Goal: Task Accomplishment & Management: Use online tool/utility

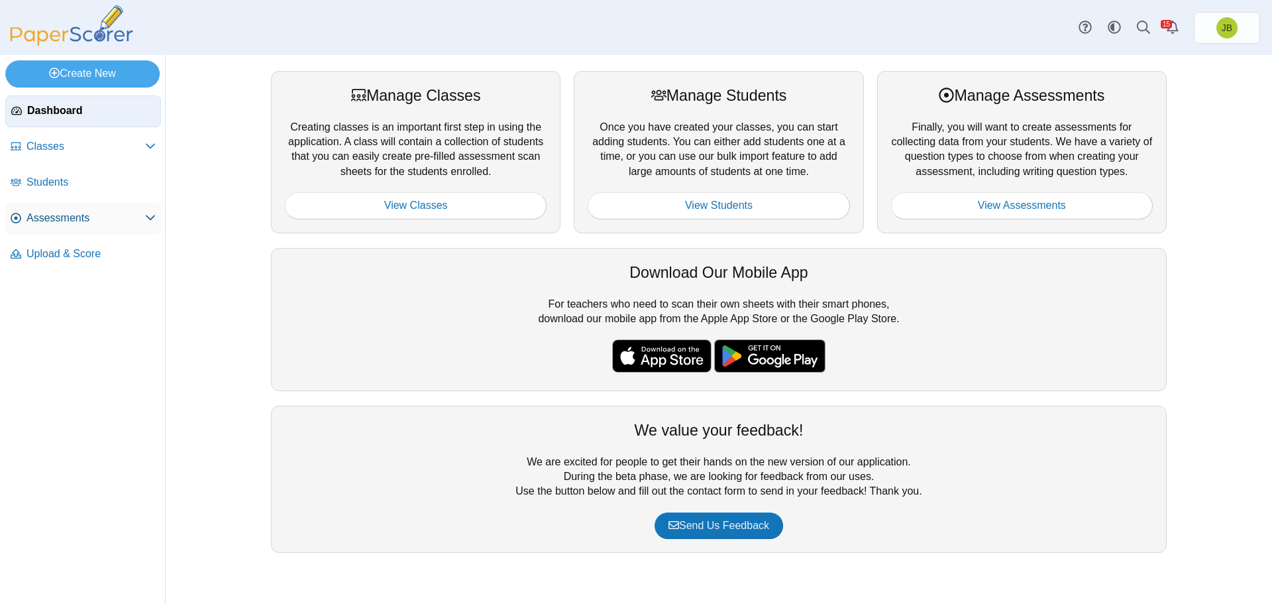
click at [47, 217] on span "Assessments" at bounding box center [86, 218] width 119 height 15
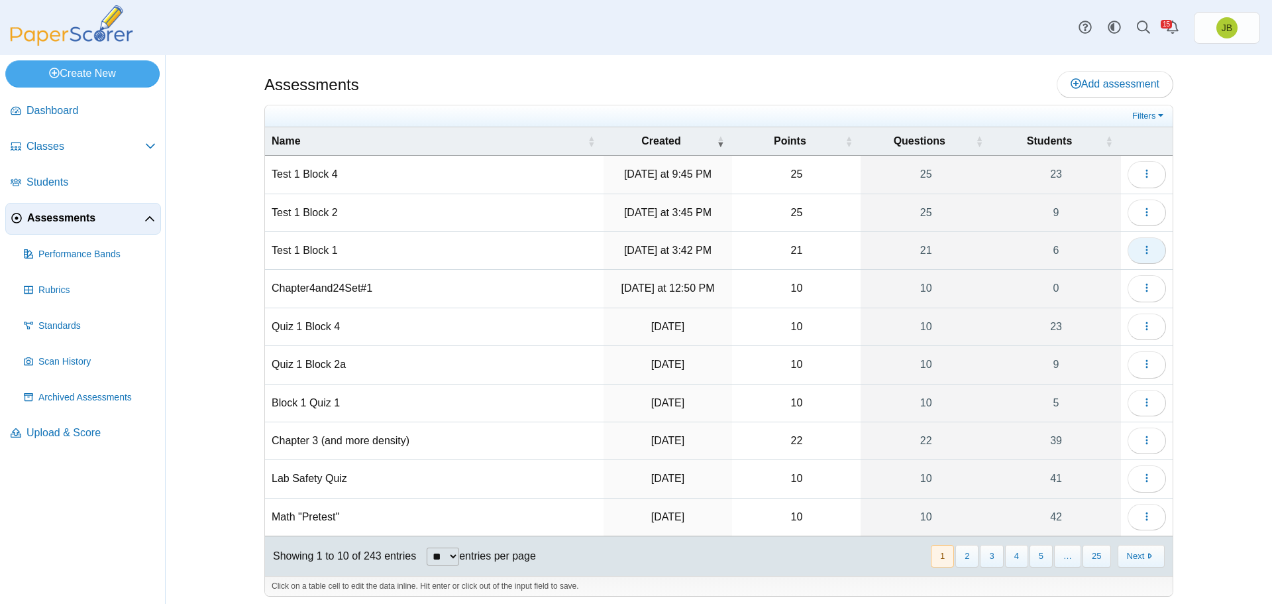
click at [1146, 249] on use "button" at bounding box center [1147, 250] width 2 height 9
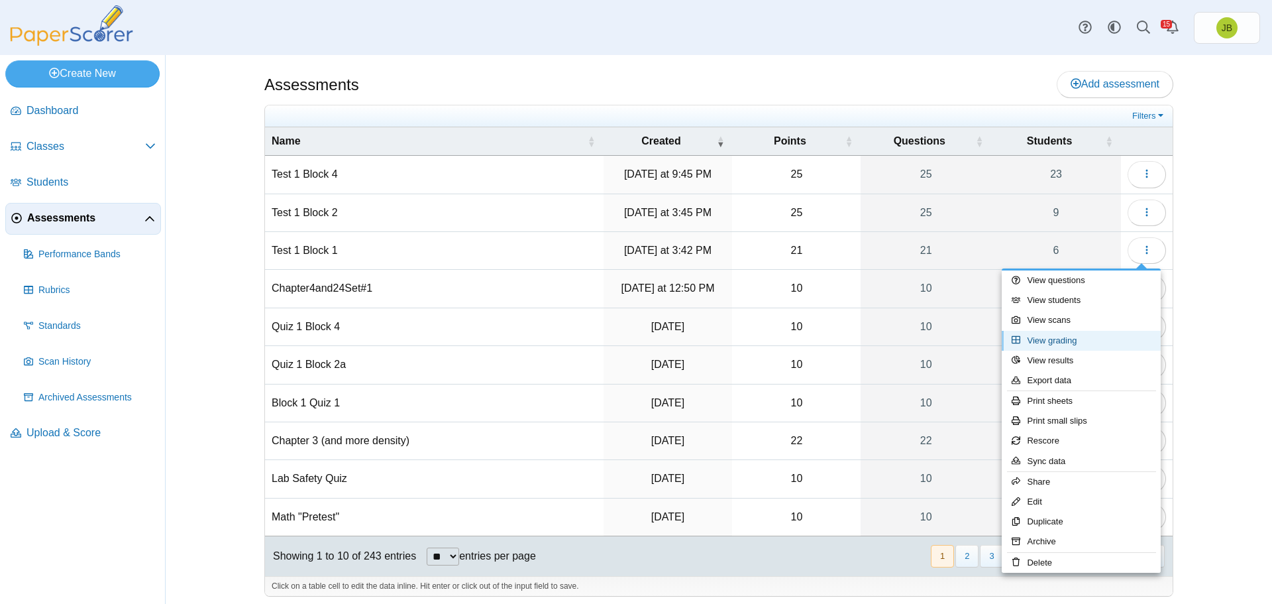
click at [1061, 344] on link "View grading" at bounding box center [1081, 341] width 159 height 20
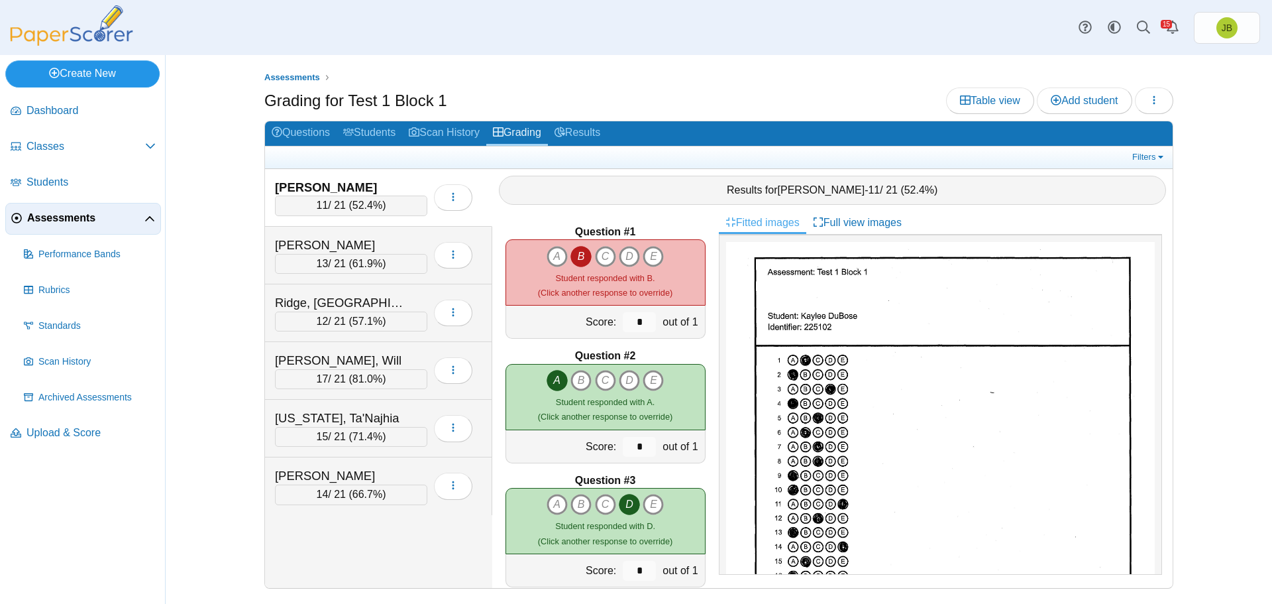
click at [84, 66] on link "Create New" at bounding box center [82, 73] width 154 height 27
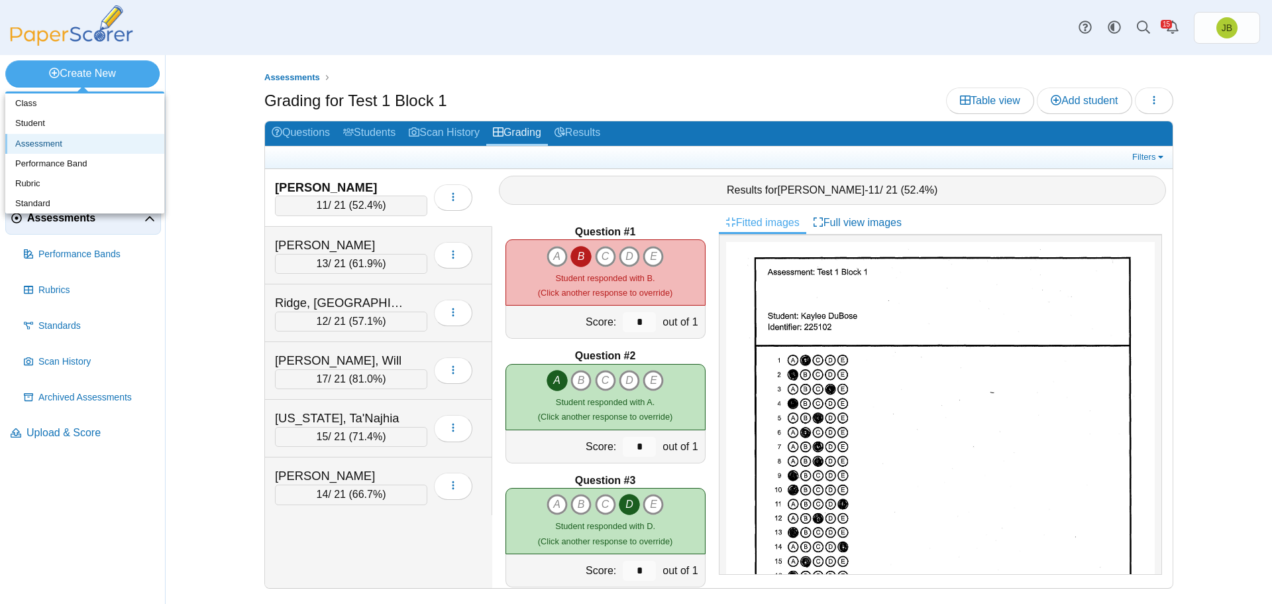
click at [38, 146] on link "Assessment" at bounding box center [84, 144] width 159 height 20
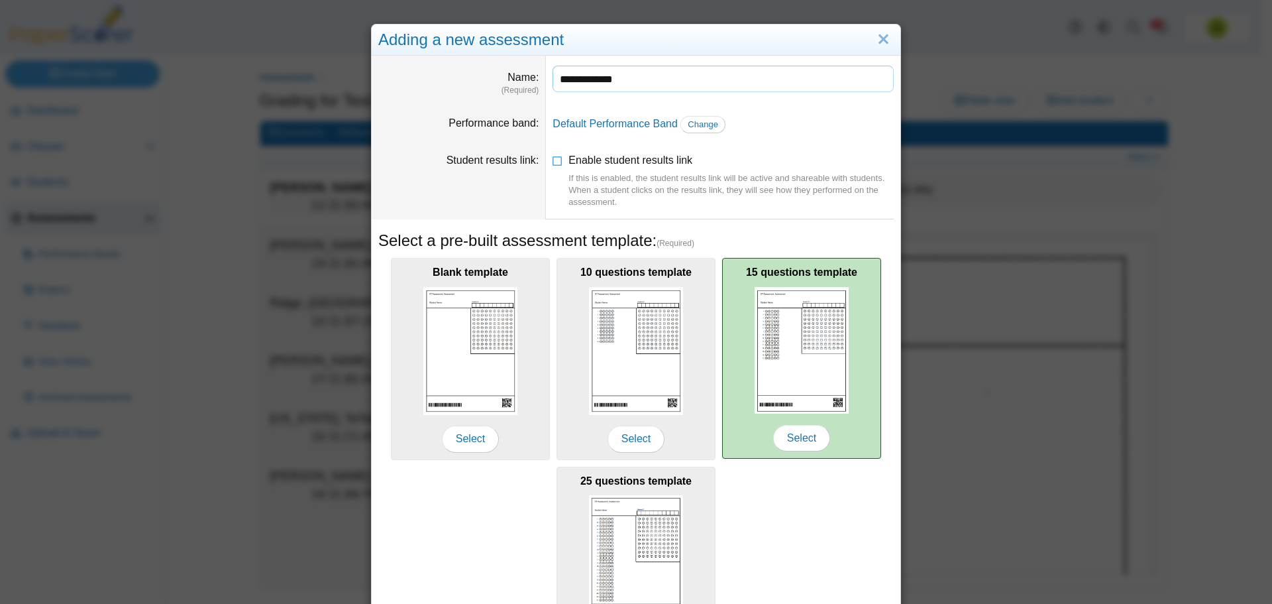
type input "**********"
click at [805, 412] on img at bounding box center [802, 350] width 94 height 127
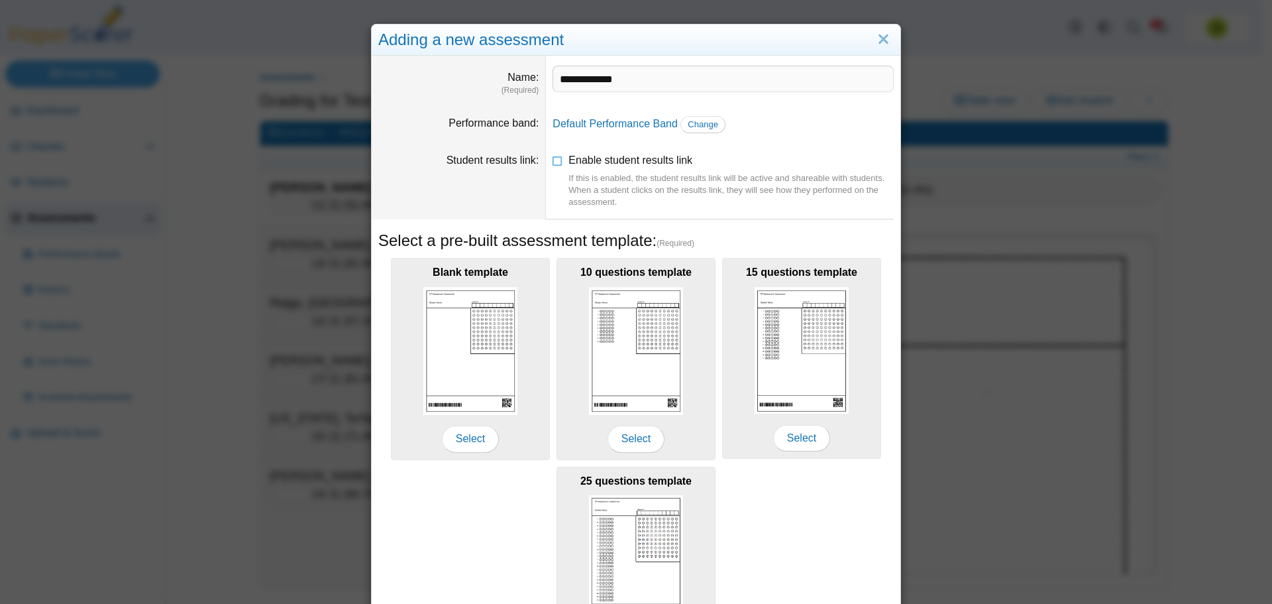
scroll to position [117, 0]
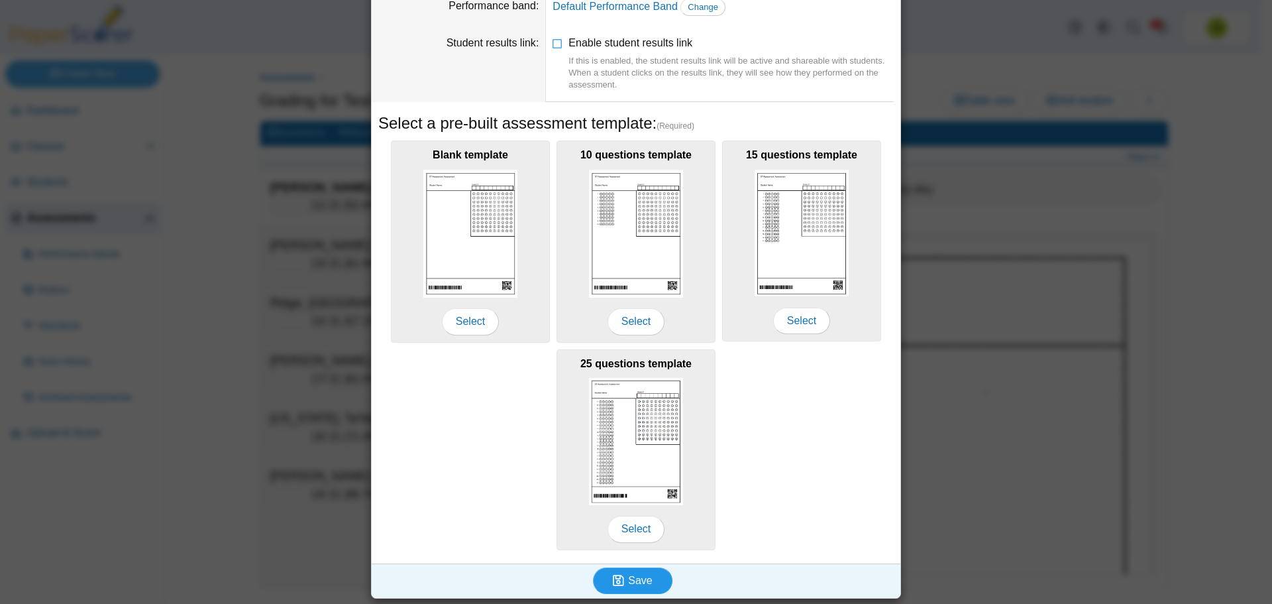
click at [618, 584] on use "submit" at bounding box center [618, 579] width 11 height 11
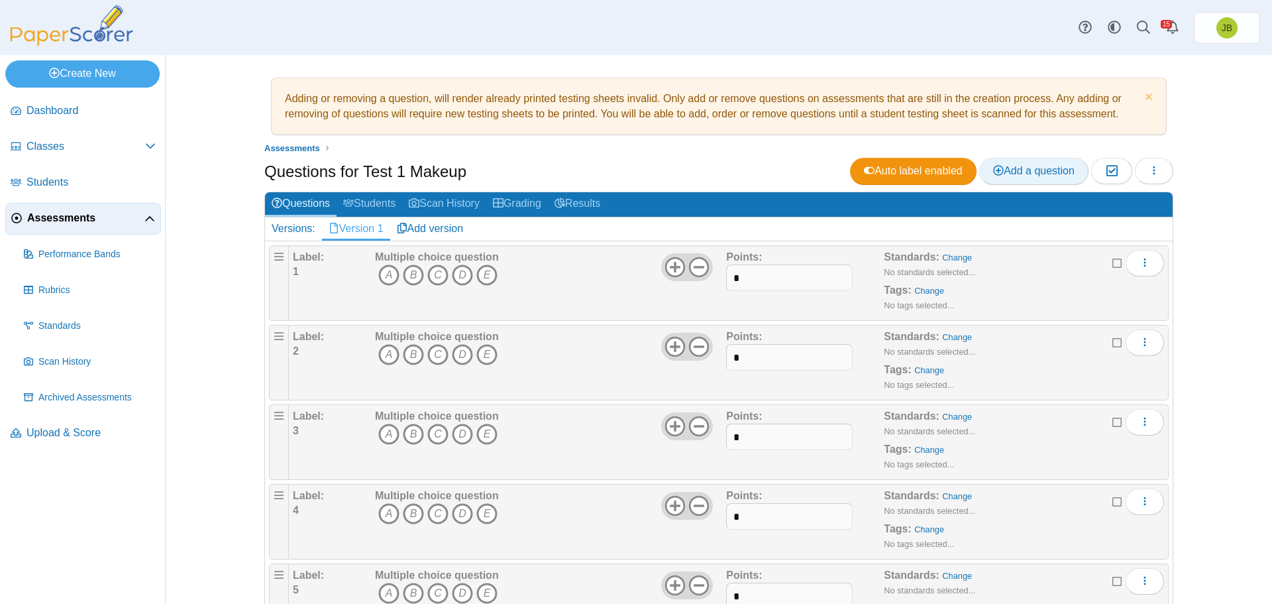
click at [1055, 172] on span "Add a question" at bounding box center [1034, 170] width 82 height 11
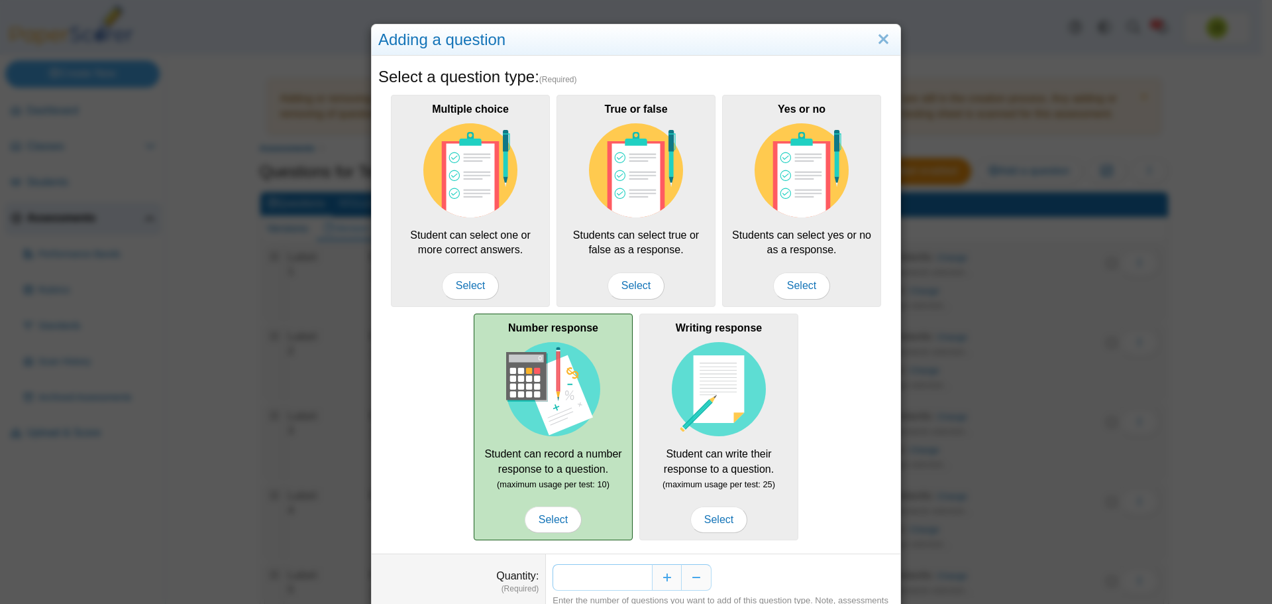
scroll to position [66, 0]
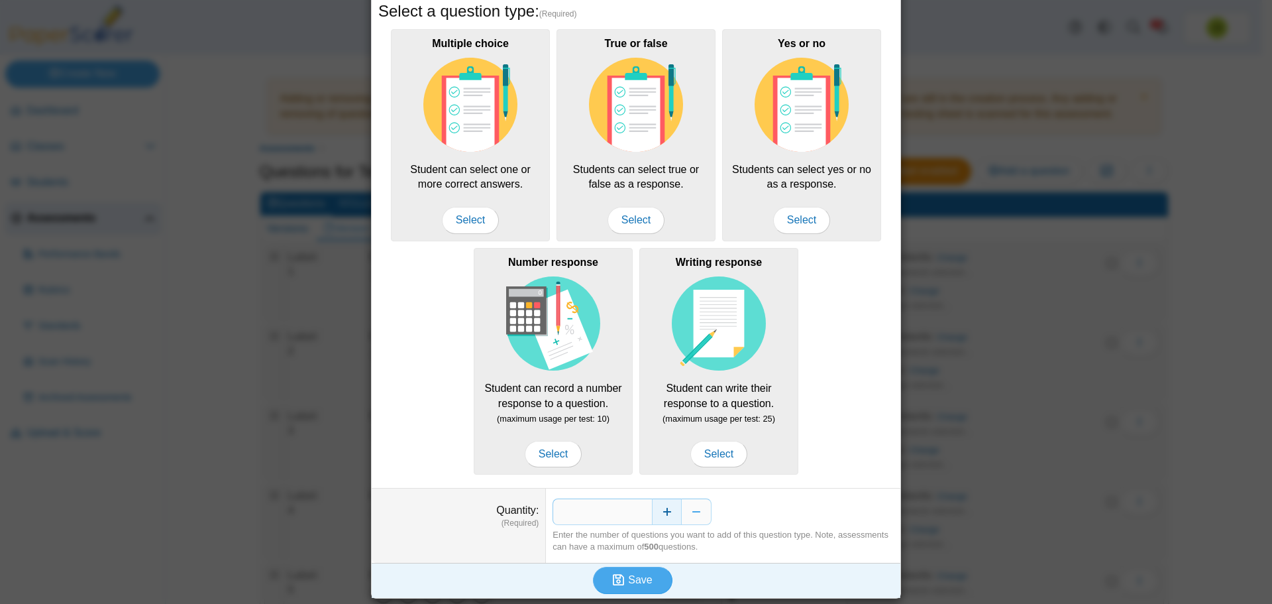
click at [666, 511] on button "Increase" at bounding box center [667, 511] width 30 height 27
click at [665, 511] on button "Increase" at bounding box center [667, 511] width 30 height 27
type input "*"
click at [633, 582] on span "Save" at bounding box center [640, 579] width 24 height 11
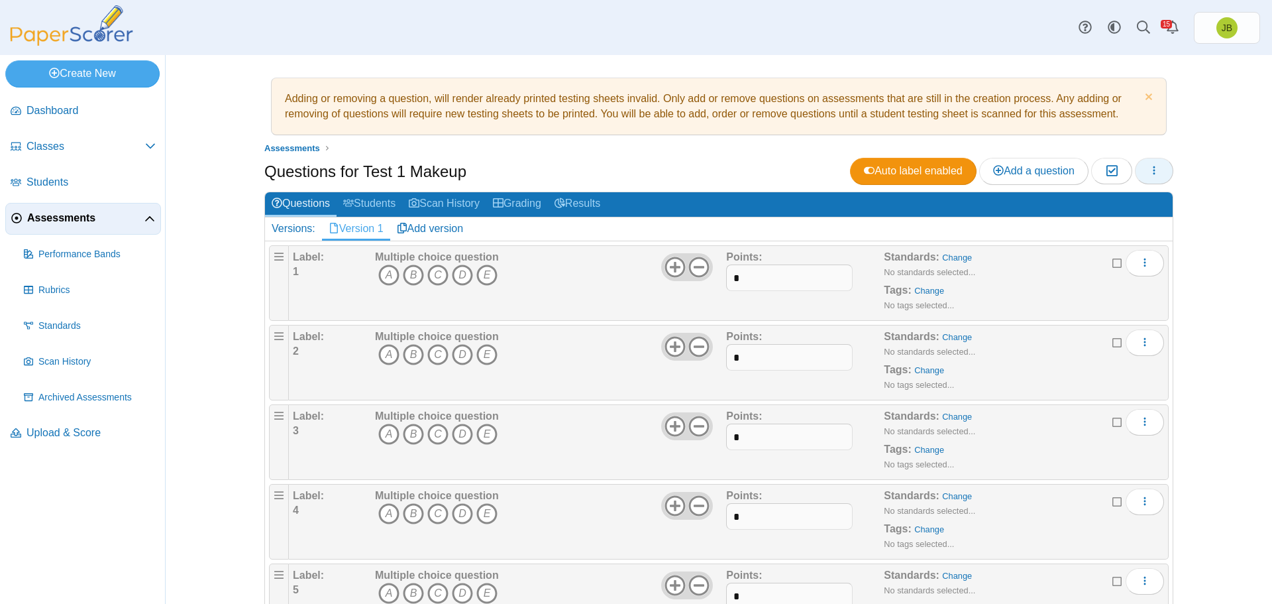
click at [1156, 174] on button "button" at bounding box center [1154, 171] width 38 height 27
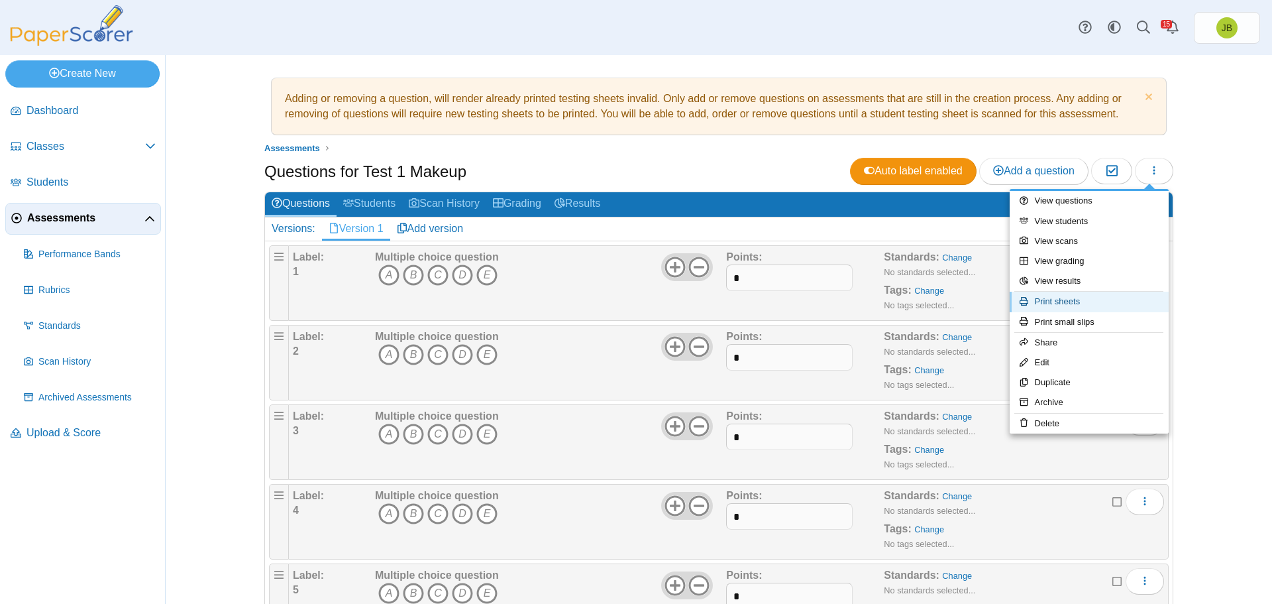
click at [1065, 302] on link "Print sheets" at bounding box center [1089, 302] width 159 height 20
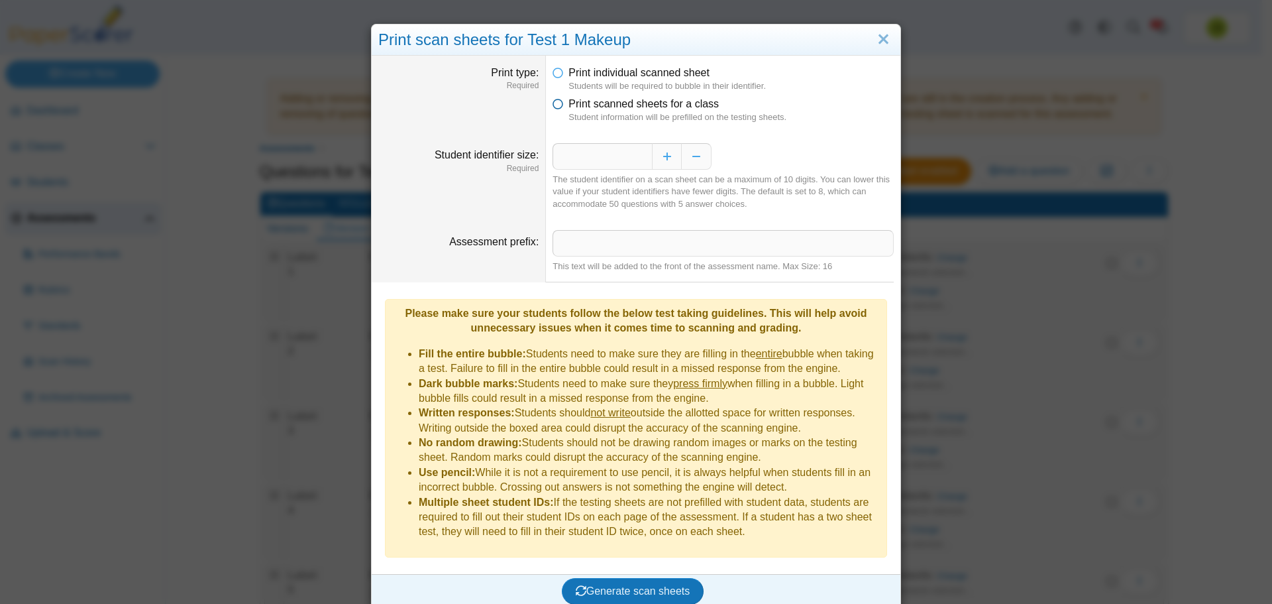
click at [558, 106] on icon at bounding box center [558, 101] width 11 height 9
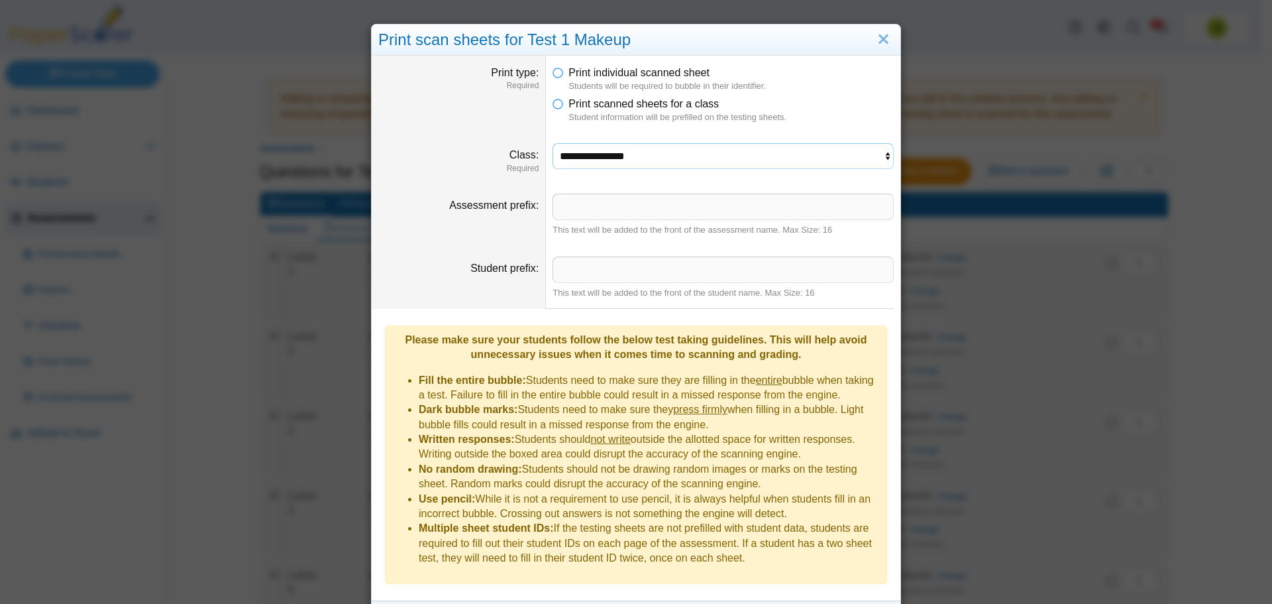
click at [650, 156] on select "**********" at bounding box center [723, 155] width 341 height 25
select select "**********"
click at [553, 143] on select "**********" at bounding box center [723, 155] width 341 height 25
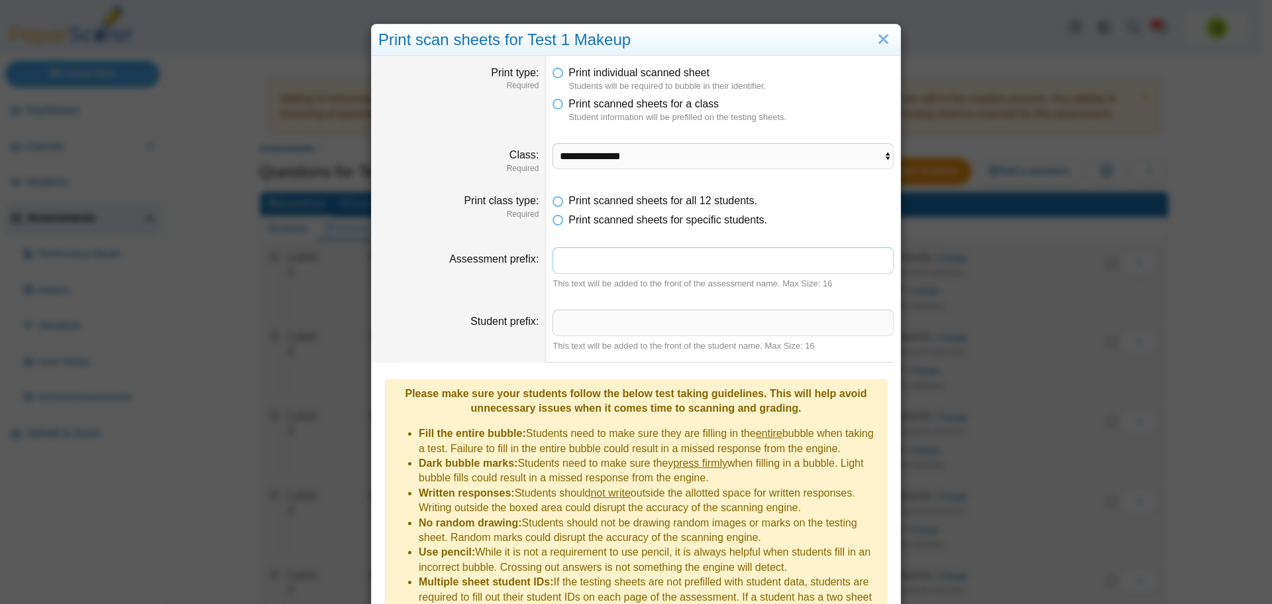
click at [640, 263] on input "Assessment prefix" at bounding box center [723, 260] width 341 height 27
click at [596, 225] on span "Print scanned sheets for specific students." at bounding box center [668, 219] width 199 height 11
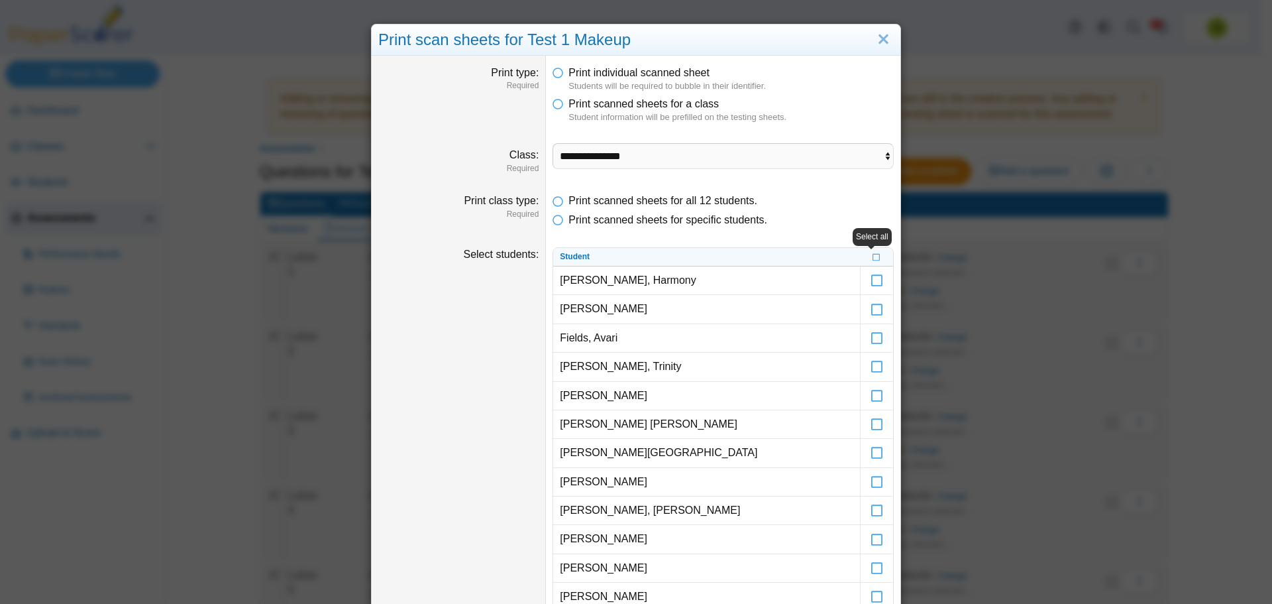
click at [871, 261] on body "Dashboard Classes Archived classes Students" at bounding box center [631, 302] width 1262 height 604
click at [873, 259] on icon at bounding box center [877, 255] width 8 height 7
click at [872, 453] on icon at bounding box center [877, 447] width 13 height 12
click at [875, 396] on icon at bounding box center [877, 390] width 13 height 12
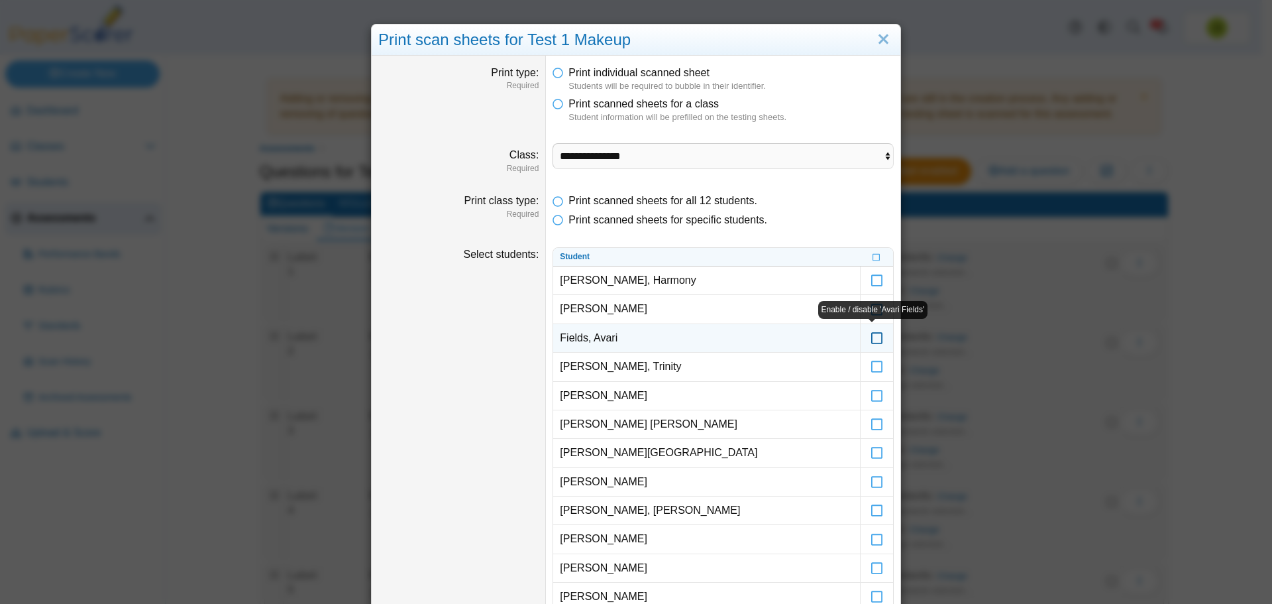
click at [871, 335] on icon at bounding box center [877, 332] width 13 height 12
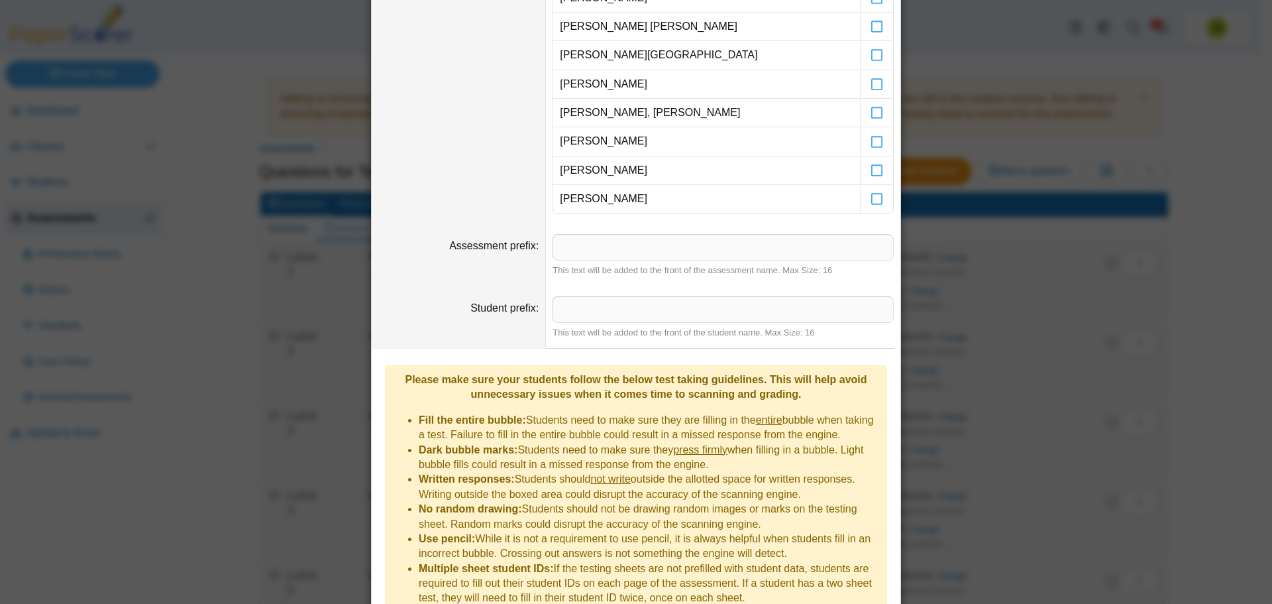
scroll to position [455, 0]
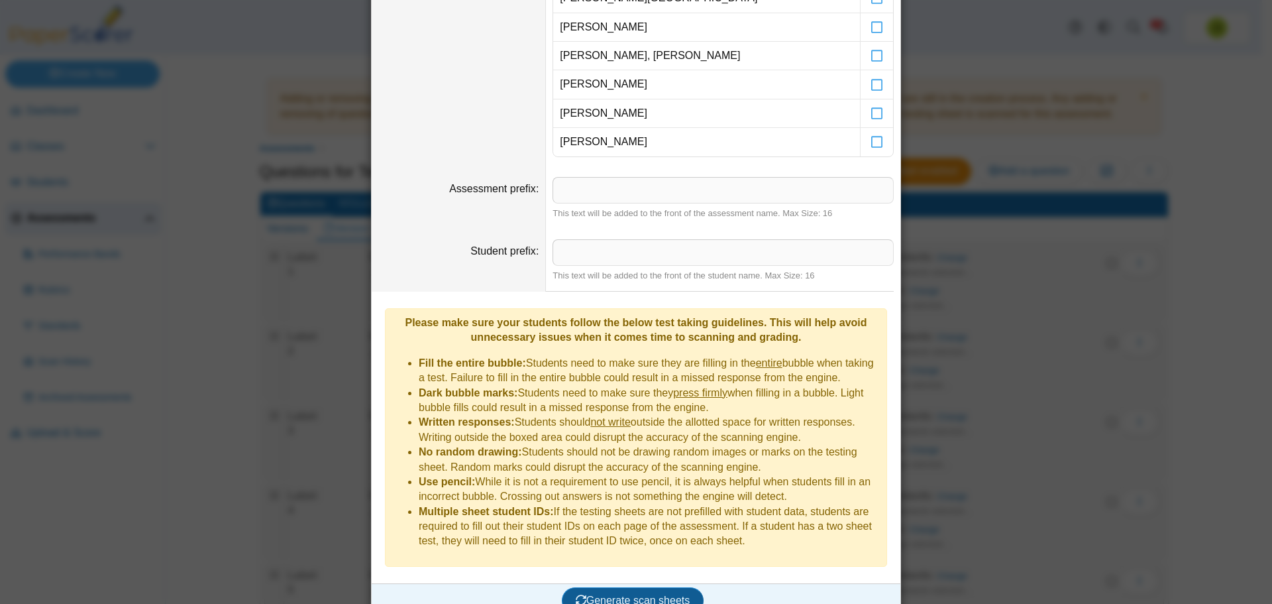
click at [664, 594] on span "Generate scan sheets" at bounding box center [633, 599] width 115 height 11
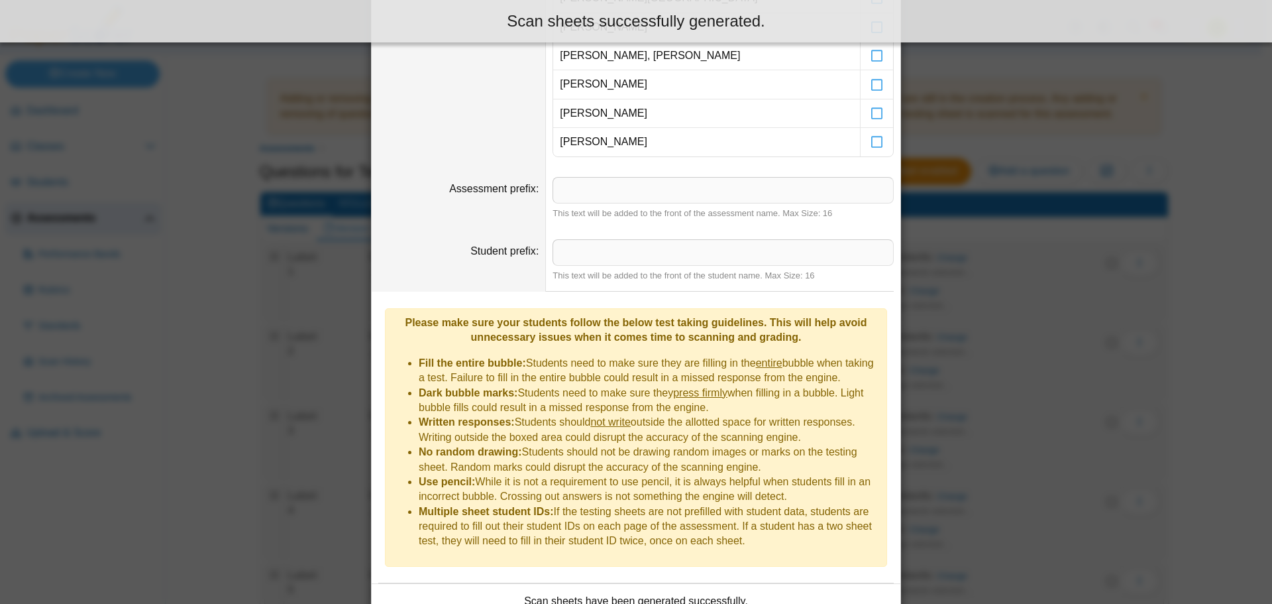
scroll to position [561, 0]
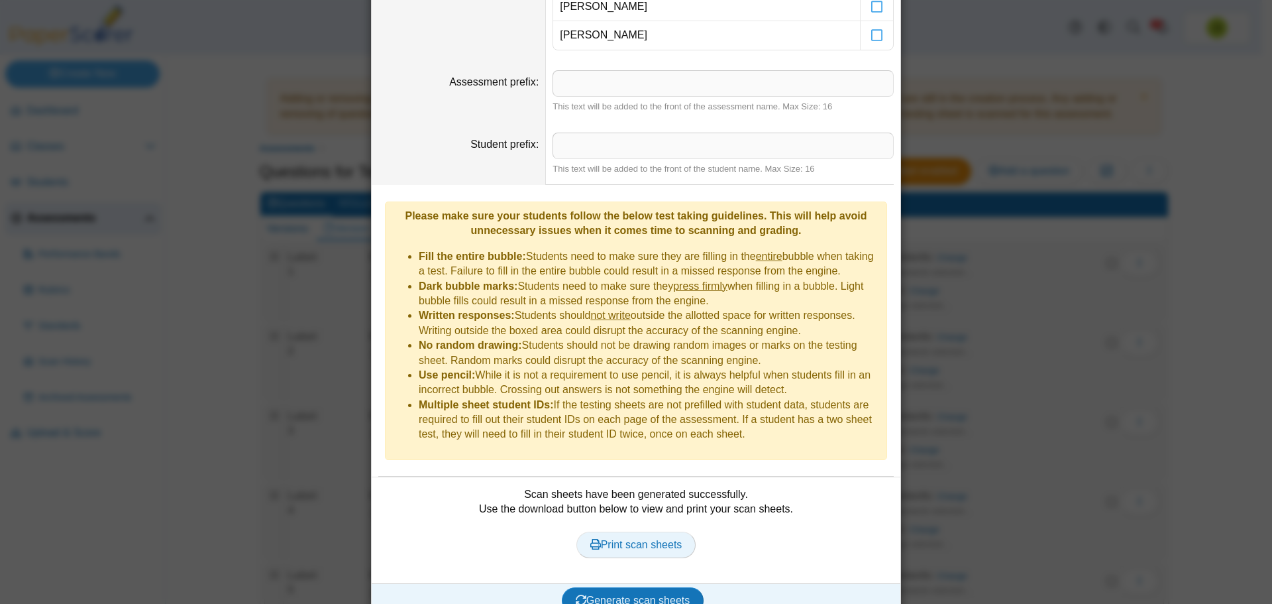
click at [623, 539] on span "Print scan sheets" at bounding box center [636, 544] width 92 height 11
